Goal: Check status: Check status

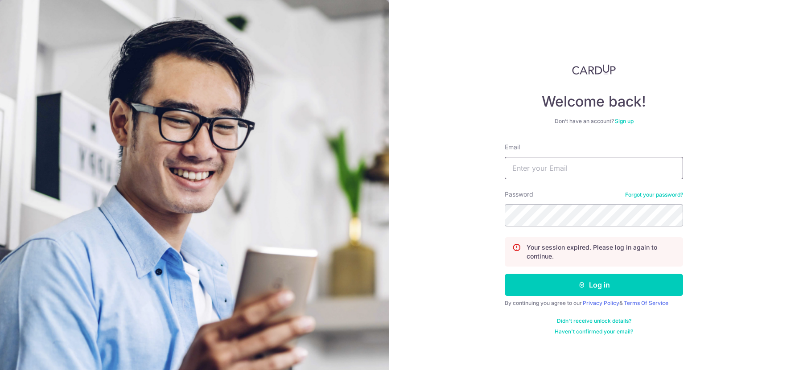
click at [518, 161] on input "Email" at bounding box center [594, 168] width 178 height 22
click at [684, 37] on div "Welcome back! Don’t have an account? Sign up Email Password Forgot your passwor…" at bounding box center [594, 185] width 410 height 370
click at [545, 175] on input "Email" at bounding box center [594, 168] width 178 height 22
type input "[EMAIL_ADDRESS][DOMAIN_NAME]"
click at [505, 274] on button "Log in" at bounding box center [594, 285] width 178 height 22
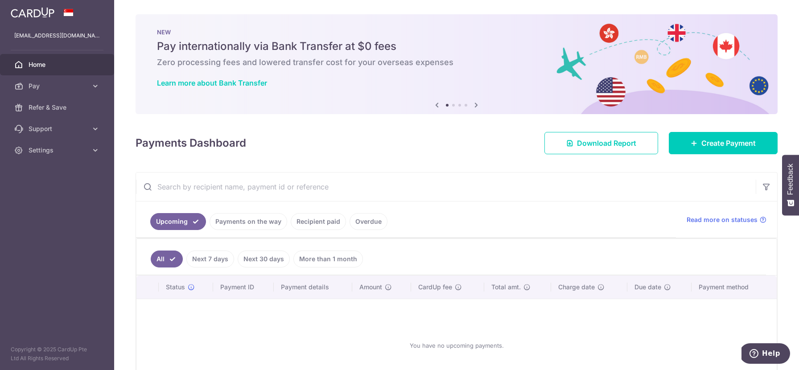
click at [250, 223] on link "Payments on the way" at bounding box center [248, 221] width 78 height 17
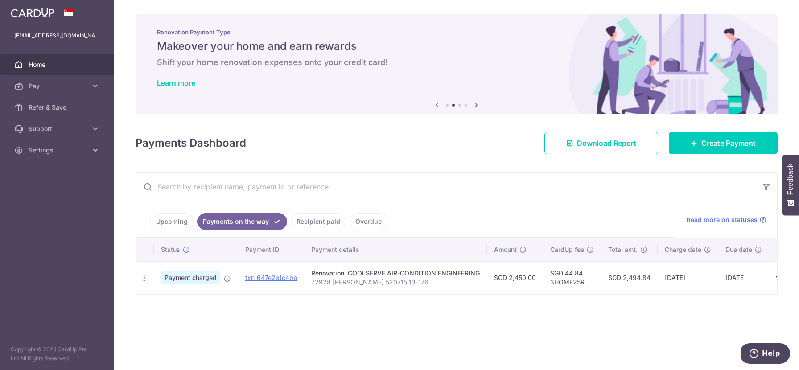
click at [275, 272] on td "txn_647e2e1c4be" at bounding box center [271, 277] width 66 height 33
